Goal: Find specific page/section: Find specific page/section

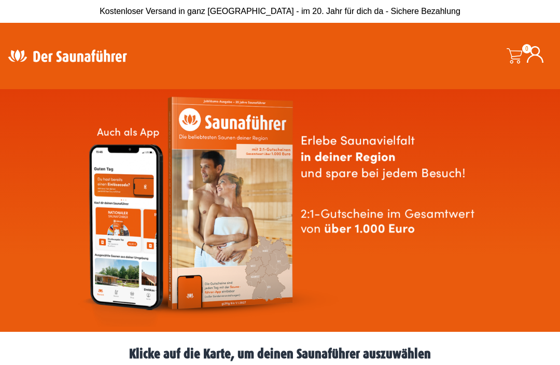
click at [73, 55] on img at bounding box center [67, 56] width 135 height 20
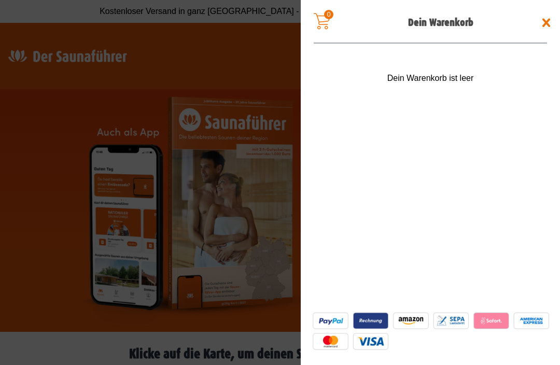
click at [208, 62] on span at bounding box center [280, 182] width 560 height 365
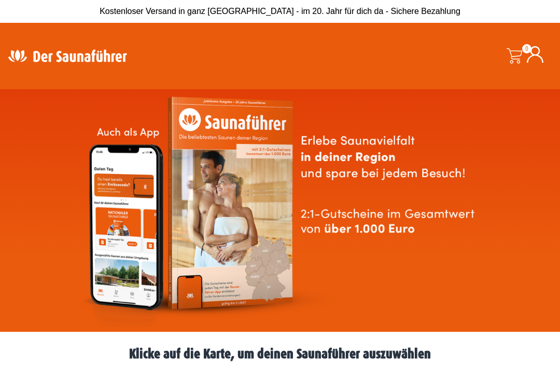
click at [5, 64] on img at bounding box center [67, 56] width 135 height 20
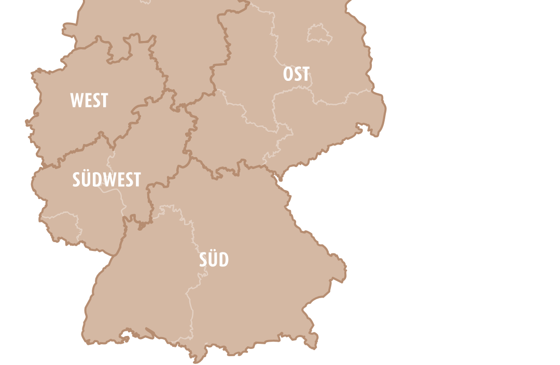
scroll to position [264, 0]
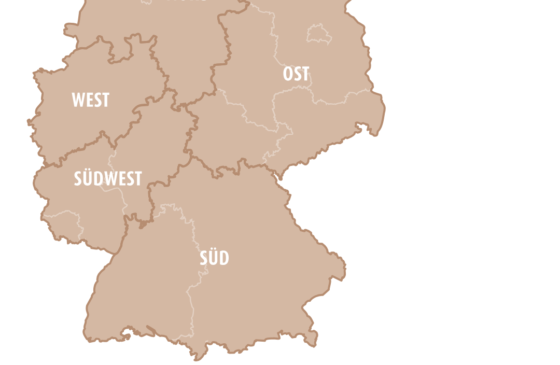
click at [222, 251] on icon at bounding box center [283, 299] width 123 height 96
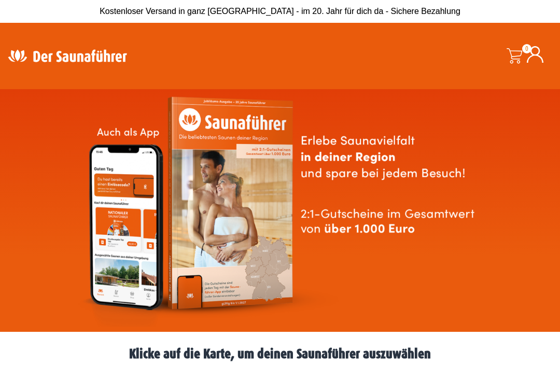
scroll to position [262, 0]
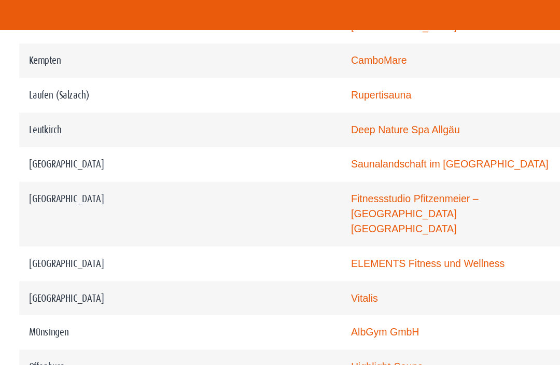
scroll to position [1645, 0]
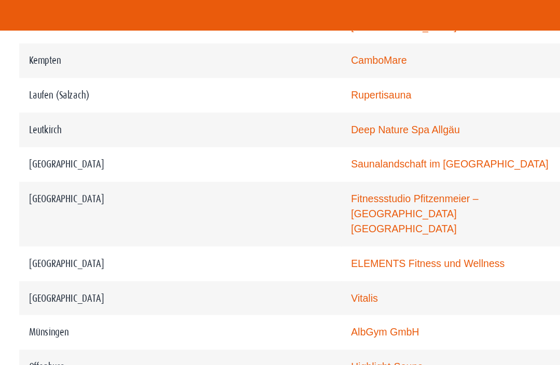
click at [284, 143] on link "Deep Nature Spa Allgäu" at bounding box center [328, 147] width 88 height 9
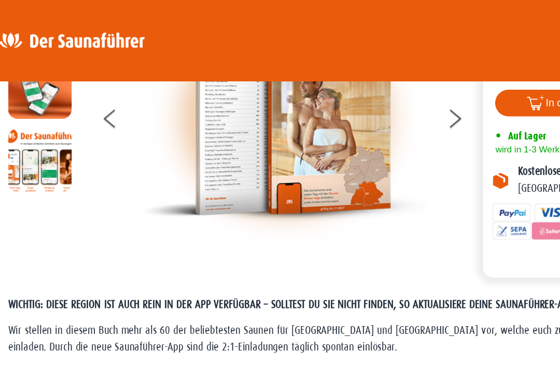
scroll to position [99, 0]
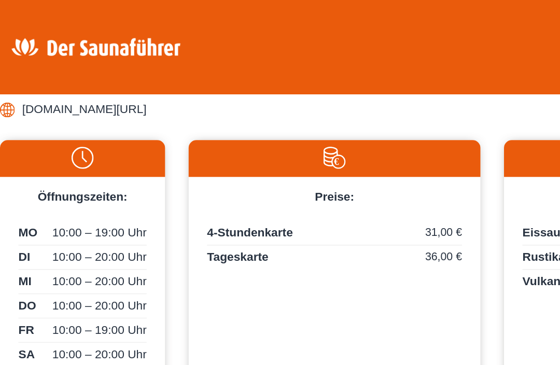
scroll to position [538, 0]
